Goal: Check status: Check status

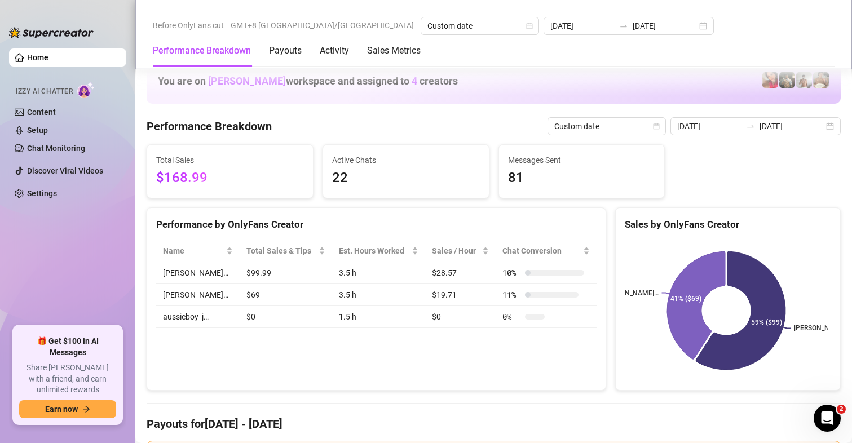
scroll to position [1410, 0]
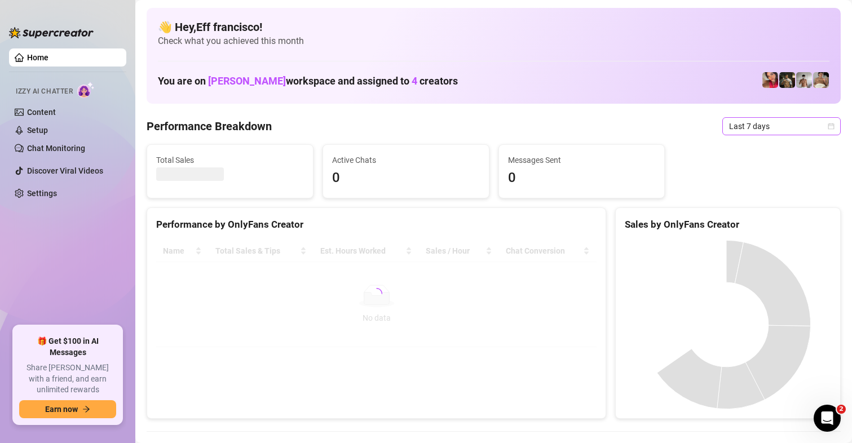
click at [744, 130] on span "Last 7 days" at bounding box center [781, 126] width 105 height 17
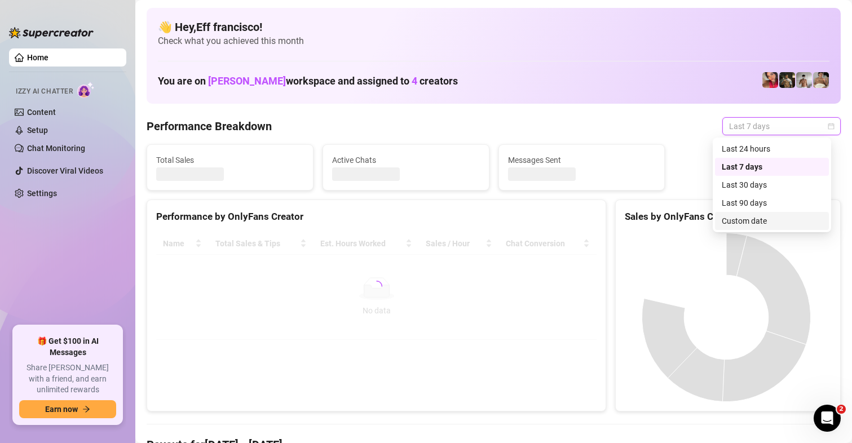
click at [736, 226] on div "Custom date" at bounding box center [772, 221] width 100 height 12
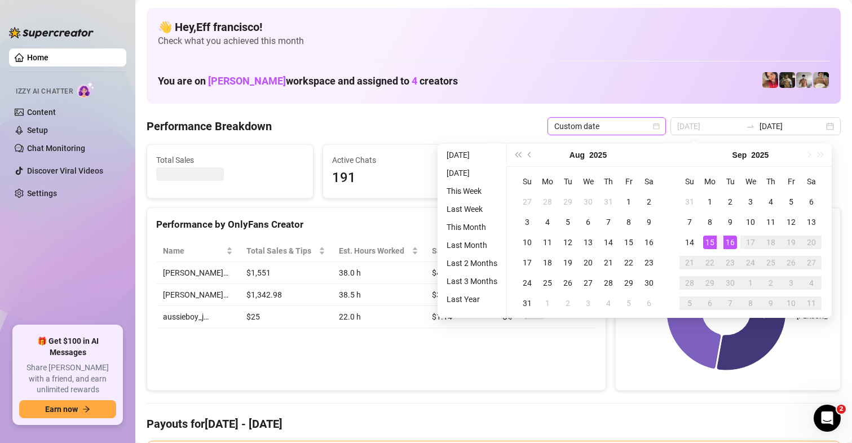
type input "[DATE]"
click at [729, 245] on div "16" at bounding box center [731, 243] width 14 height 14
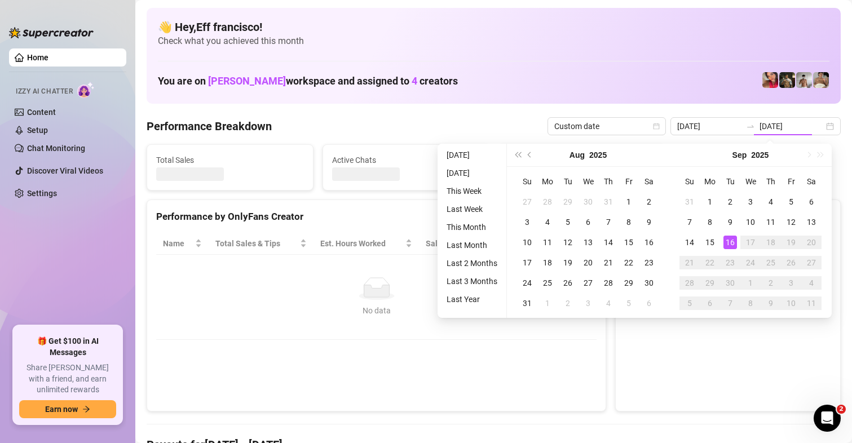
type input "[DATE]"
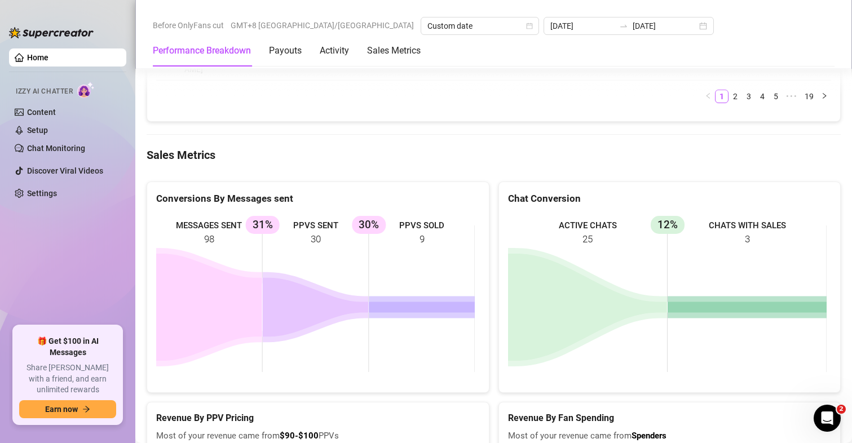
scroll to position [1523, 0]
